Goal: Information Seeking & Learning: Learn about a topic

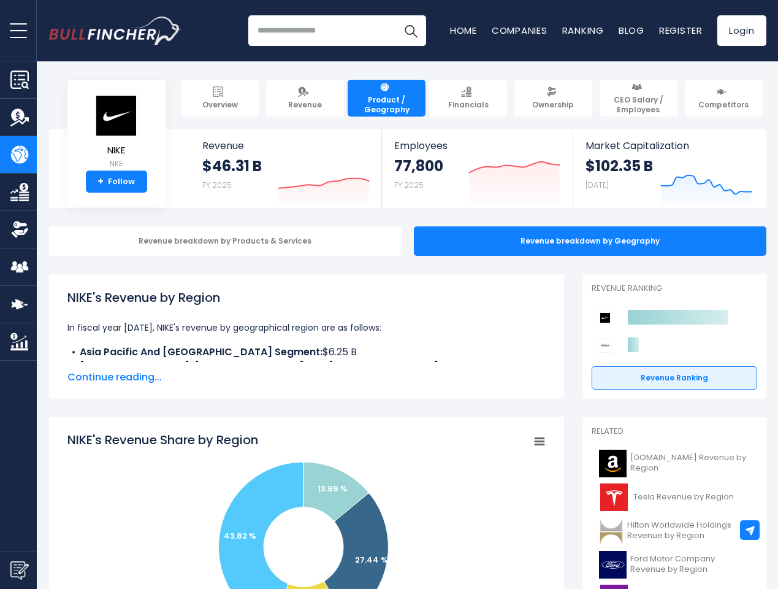
click at [18, 30] on span "open menu" at bounding box center [18, 30] width 17 height 1
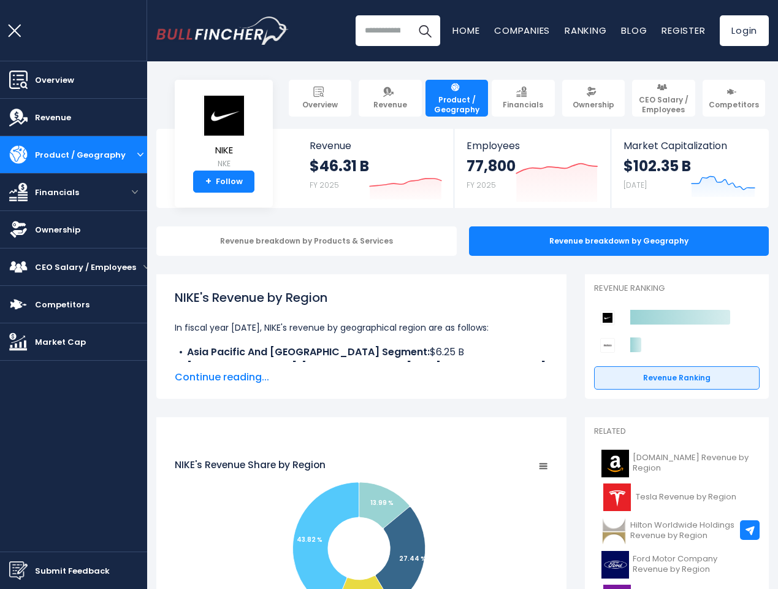
click at [18, 570] on img "Submit Feedback" at bounding box center [18, 570] width 18 height 18
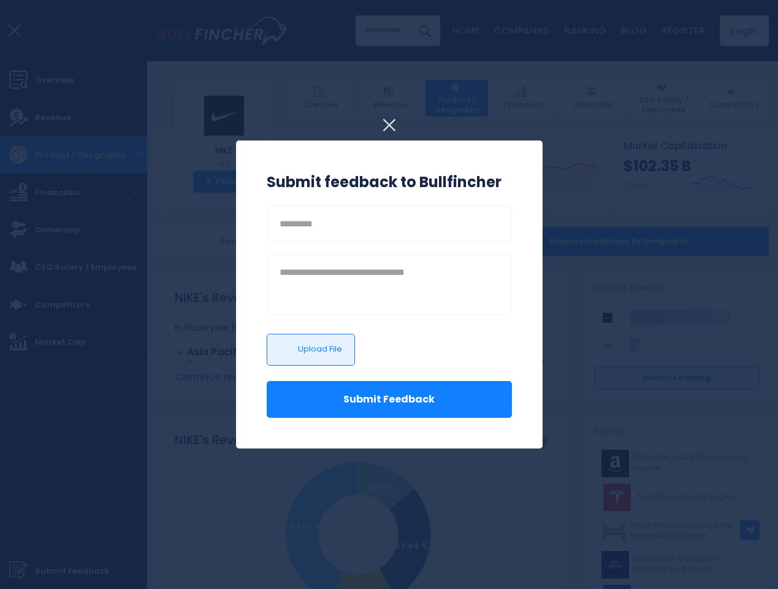
click at [750, 530] on div at bounding box center [389, 294] width 778 height 589
click at [315, 179] on h3 "Submit feedback to Bullfincher" at bounding box center [389, 182] width 245 height 22
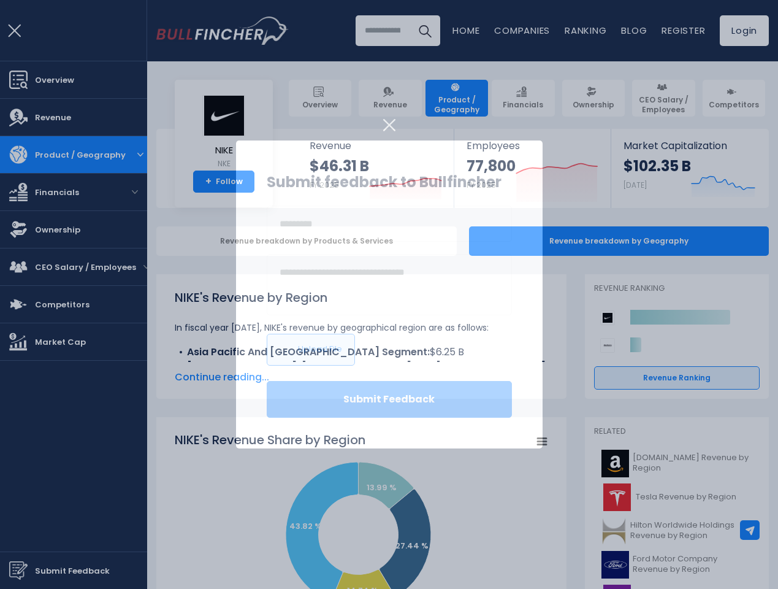
click at [505, 179] on div "77,800 FY 2025" at bounding box center [491, 175] width 49 height 39
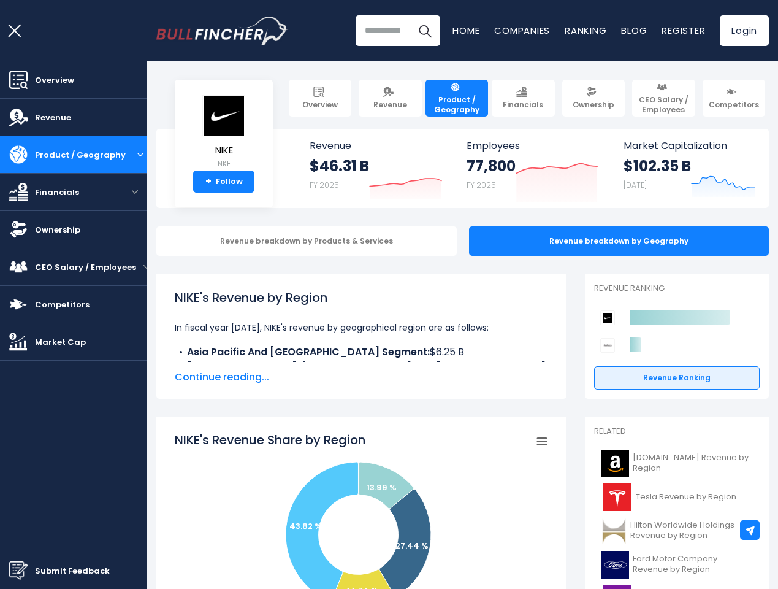
click at [697, 179] on icon at bounding box center [723, 183] width 63 height 13
click at [216, 241] on div "Revenue breakdown by Products & Services" at bounding box center [306, 240] width 300 height 29
click at [297, 377] on span "Continue reading..." at bounding box center [361, 377] width 373 height 15
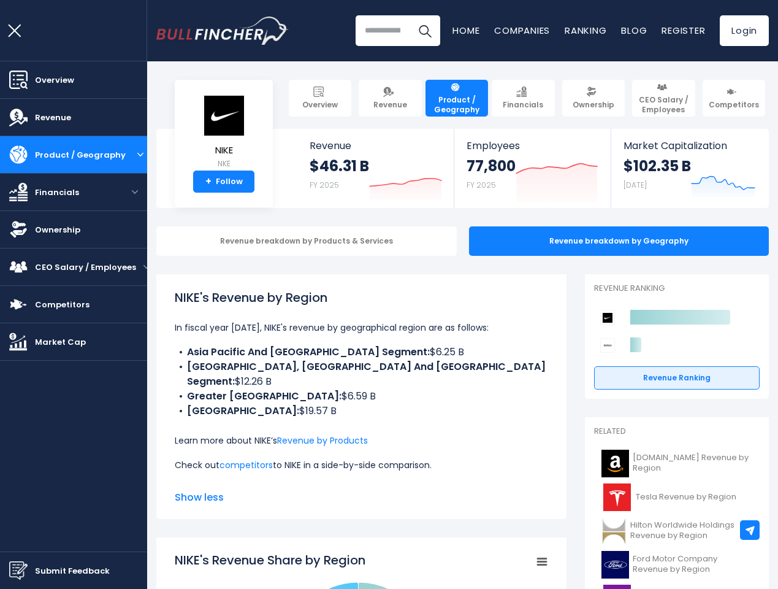
click at [530, 442] on div "NIKE's Revenue by Region In fiscal year [DATE], NIKE's revenue by geographical …" at bounding box center [361, 385] width 373 height 194
